Goal: Task Accomplishment & Management: Manage account settings

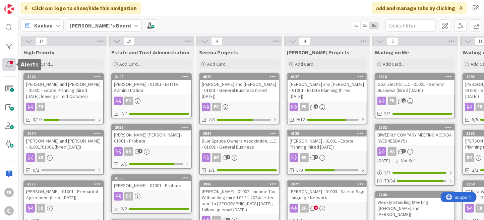
click at [6, 67] on div at bounding box center [8, 64] width 13 height 13
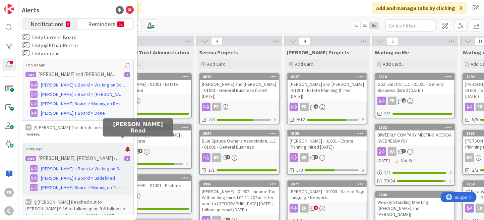
click at [125, 146] on div at bounding box center [127, 148] width 5 height 5
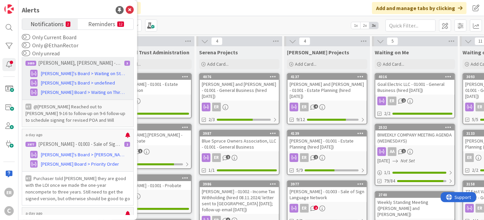
scroll to position [101, 0]
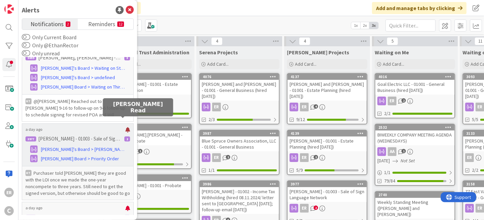
click at [125, 127] on div at bounding box center [127, 129] width 5 height 5
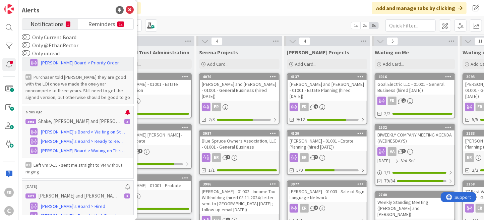
scroll to position [201, 0]
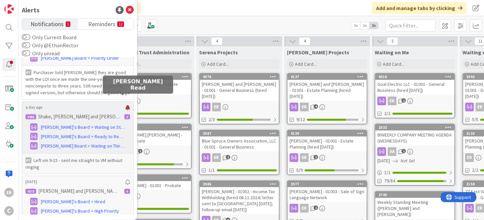
click at [125, 105] on div at bounding box center [127, 107] width 5 height 5
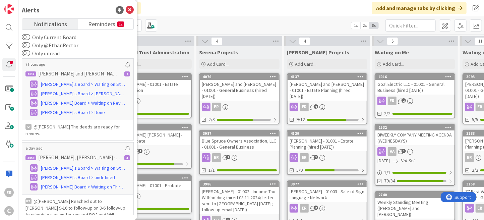
scroll to position [0, 0]
click at [96, 25] on span "Reminders" at bounding box center [101, 23] width 27 height 9
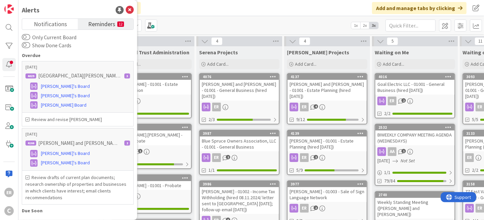
click at [263, 11] on div "Click our logo to show/hide this navigation Add and manage tabs by clicking" at bounding box center [251, 8] width 466 height 16
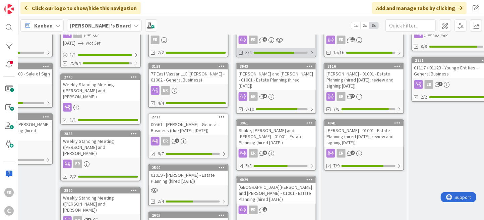
scroll to position [134, 314]
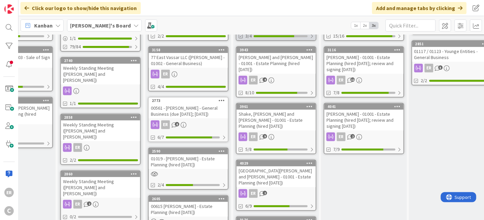
click at [292, 163] on link "4029 [GEOGRAPHIC_DATA][PERSON_NAME] and [PERSON_NAME] - 01001 - Estate Planning…" at bounding box center [276, 185] width 80 height 51
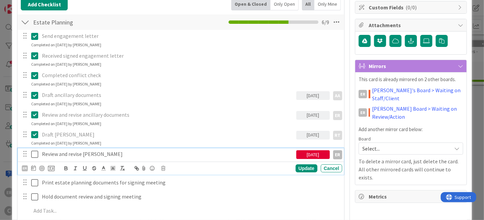
click at [35, 153] on icon at bounding box center [34, 154] width 7 height 8
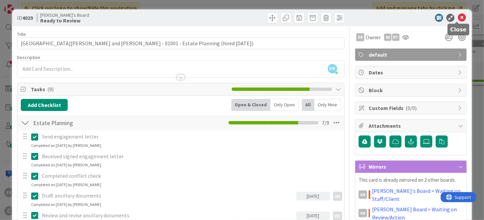
click at [458, 18] on icon at bounding box center [462, 18] width 8 height 8
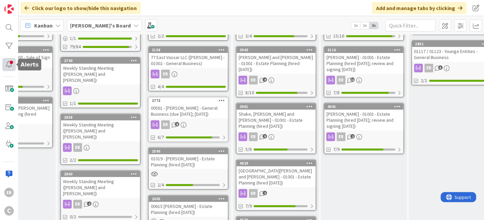
click at [11, 62] on div at bounding box center [8, 64] width 13 height 13
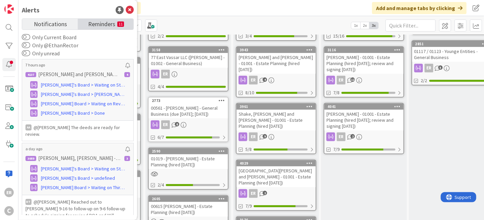
click at [89, 24] on span "Reminders" at bounding box center [101, 23] width 27 height 9
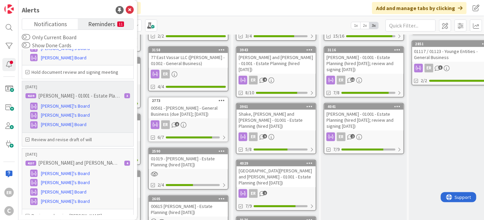
scroll to position [617, 0]
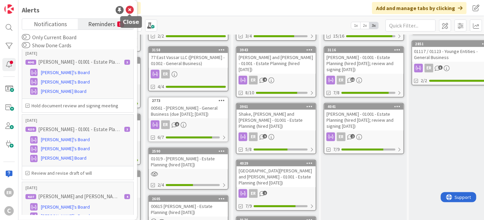
click at [130, 11] on icon at bounding box center [130, 10] width 8 height 8
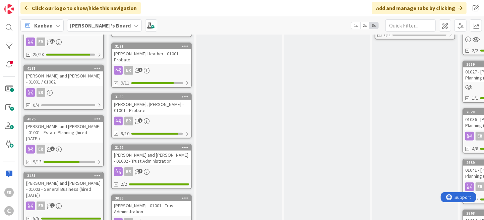
scroll to position [335, 0]
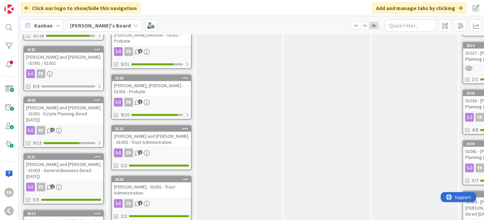
click at [82, 160] on div "[PERSON_NAME] and [PERSON_NAME] - 01003 - General Business (hired [DATE])" at bounding box center [63, 170] width 79 height 21
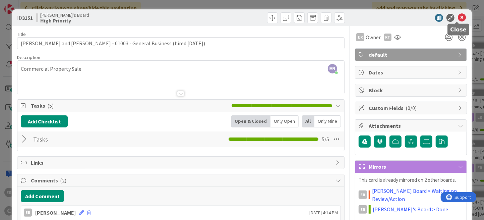
click at [458, 17] on icon at bounding box center [462, 18] width 8 height 8
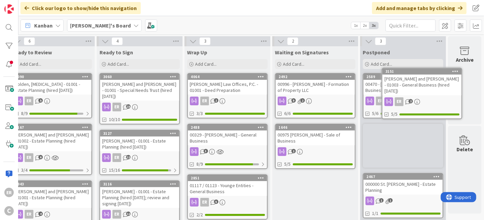
scroll to position [0, 543]
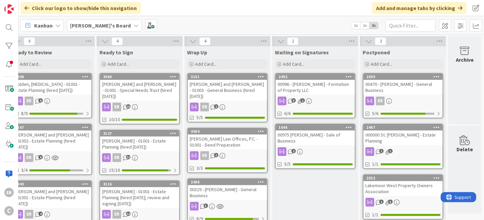
click at [226, 96] on link "3151 [PERSON_NAME] and [PERSON_NAME] - 01003 - General Business (hired [DATE]) …" at bounding box center [227, 97] width 80 height 49
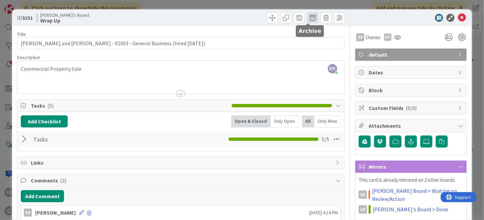
click at [308, 20] on span at bounding box center [312, 17] width 11 height 11
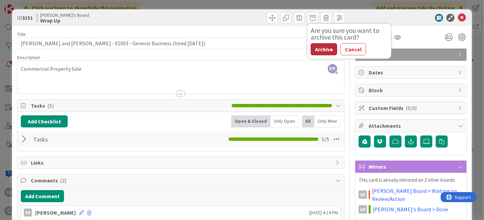
click at [311, 48] on button "Archive" at bounding box center [324, 49] width 26 height 12
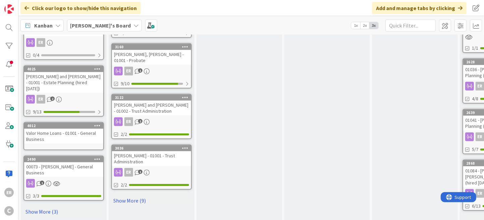
scroll to position [371, 0]
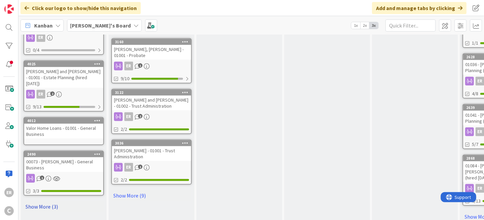
click at [55, 201] on link "Show More (3)" at bounding box center [63, 206] width 80 height 11
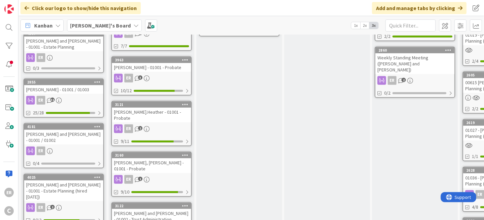
scroll to position [270, 0]
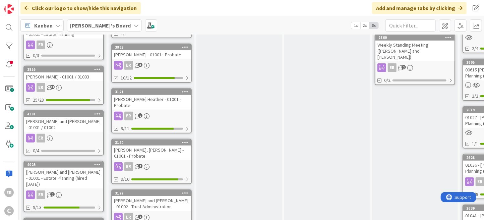
click at [91, 119] on div "[PERSON_NAME] and [PERSON_NAME] - 01001 / 01002" at bounding box center [63, 124] width 79 height 15
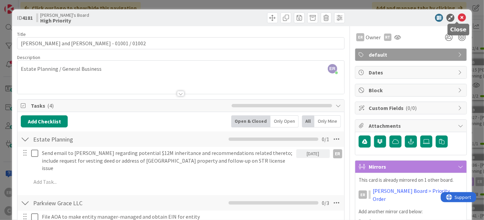
click at [458, 20] on icon at bounding box center [462, 18] width 8 height 8
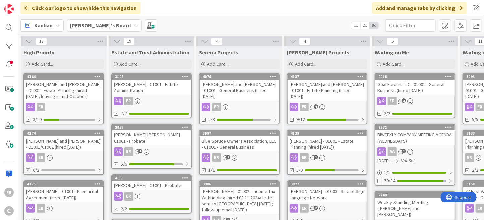
click at [413, 90] on div "Goal Electric LLC - 01001 - General Business (hired [DATE])" at bounding box center [414, 87] width 79 height 15
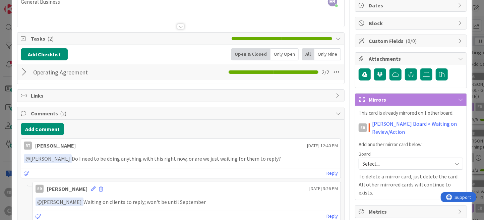
click at [24, 74] on div at bounding box center [25, 72] width 9 height 12
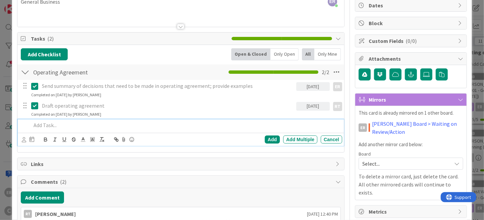
click at [70, 127] on p at bounding box center [185, 125] width 308 height 8
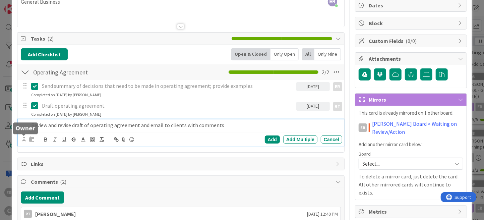
click at [25, 141] on icon at bounding box center [24, 139] width 4 height 5
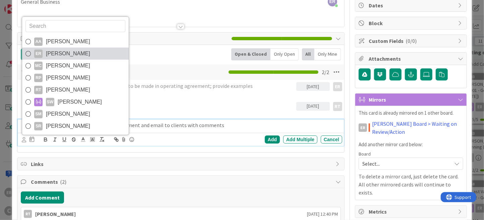
click at [66, 56] on span "[PERSON_NAME]" at bounding box center [68, 54] width 44 height 10
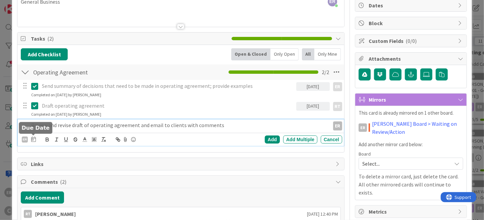
click at [35, 140] on icon at bounding box center [33, 138] width 5 height 5
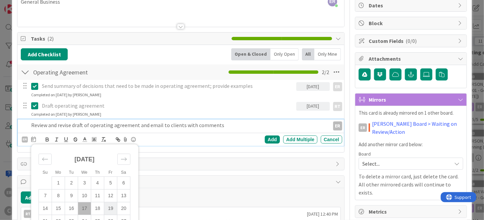
click at [112, 207] on td "19" at bounding box center [110, 208] width 13 height 13
click at [265, 141] on div "Add" at bounding box center [272, 139] width 15 height 8
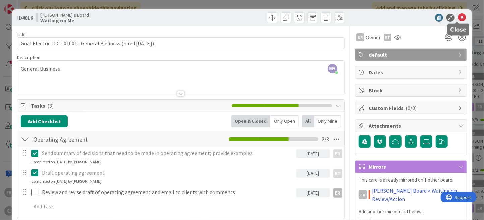
click at [458, 20] on icon at bounding box center [462, 18] width 8 height 8
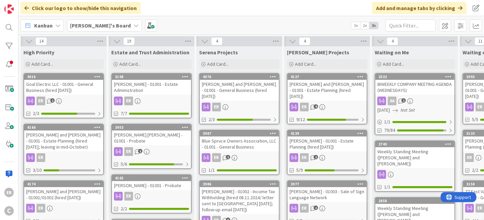
click at [342, 142] on div "[PERSON_NAME] - 01001 - Estate Planning (hired [DATE])" at bounding box center [327, 143] width 79 height 15
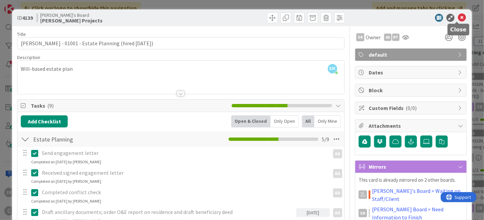
click at [458, 15] on icon at bounding box center [462, 18] width 8 height 8
